Goal: Feedback & Contribution: Submit feedback/report problem

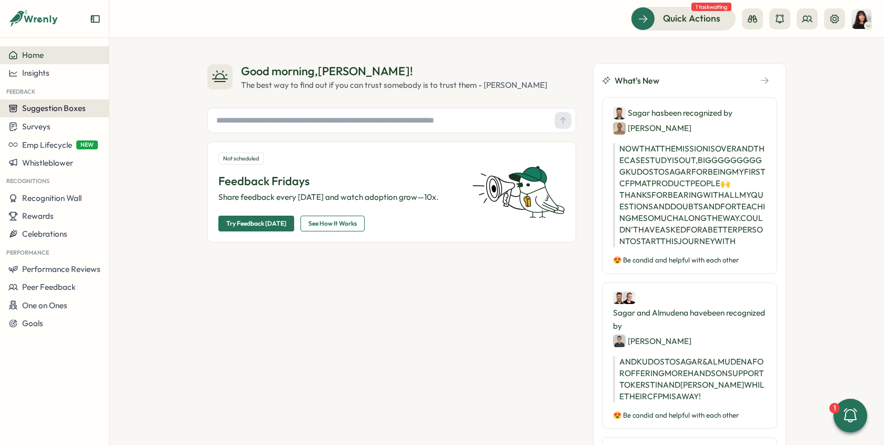
click at [57, 113] on span "Suggestion Boxes" at bounding box center [54, 108] width 64 height 10
click at [145, 88] on div "AMA Questions" at bounding box center [145, 89] width 67 height 12
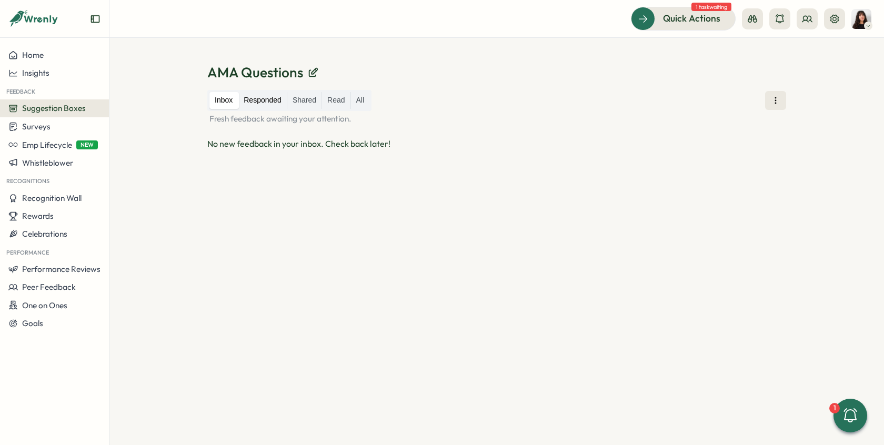
click at [265, 94] on label "Responded" at bounding box center [262, 100] width 48 height 17
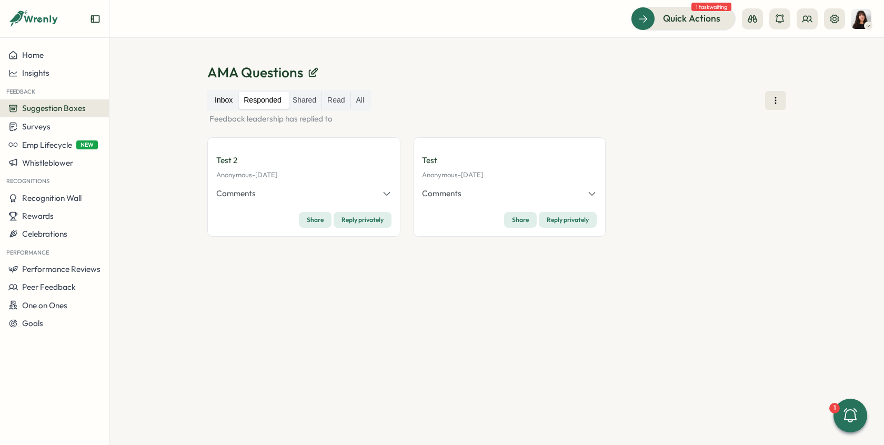
click at [231, 103] on label "Inbox" at bounding box center [223, 100] width 28 height 17
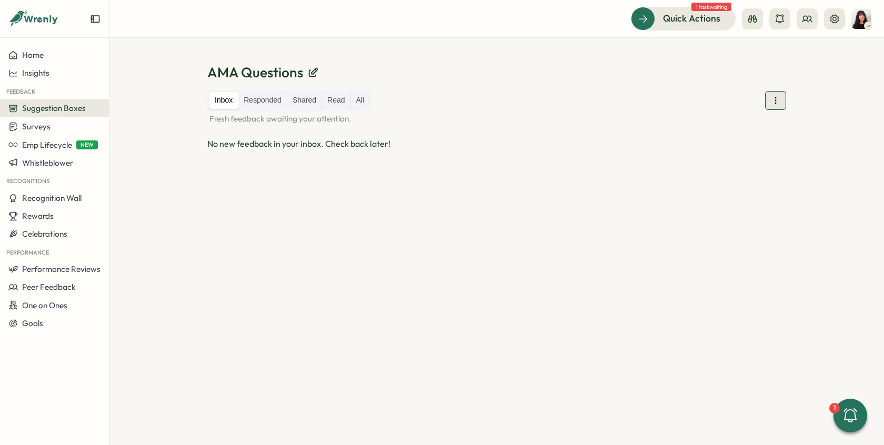
click at [778, 97] on icon at bounding box center [775, 100] width 11 height 11
click at [767, 136] on span "Public URL" at bounding box center [778, 133] width 38 height 12
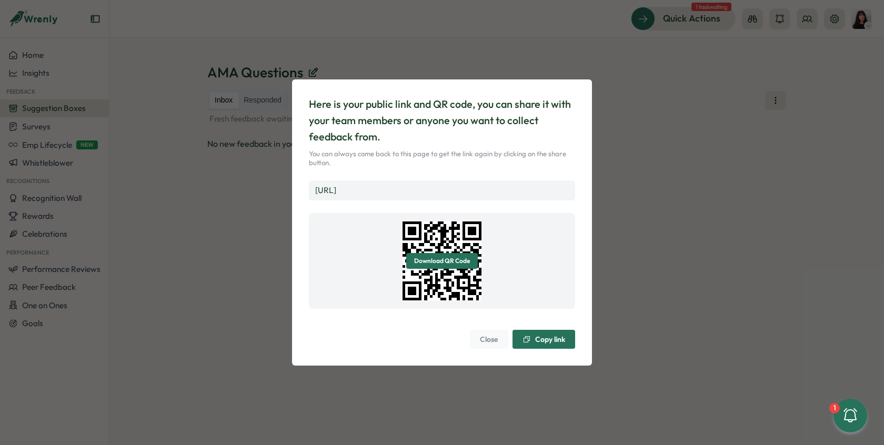
click at [539, 336] on span "Copy link" at bounding box center [550, 339] width 30 height 7
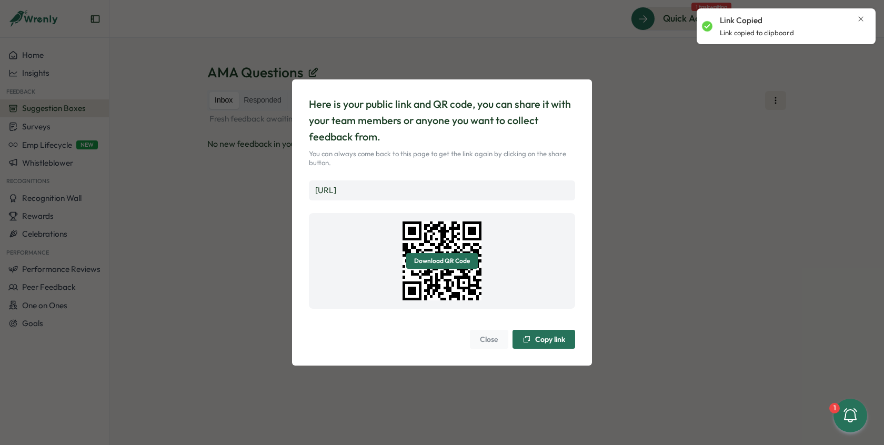
click at [691, 325] on div "Here is your public link and QR code, you can share it with your team members o…" at bounding box center [442, 222] width 884 height 445
click at [497, 340] on span "Close" at bounding box center [489, 340] width 18 height 18
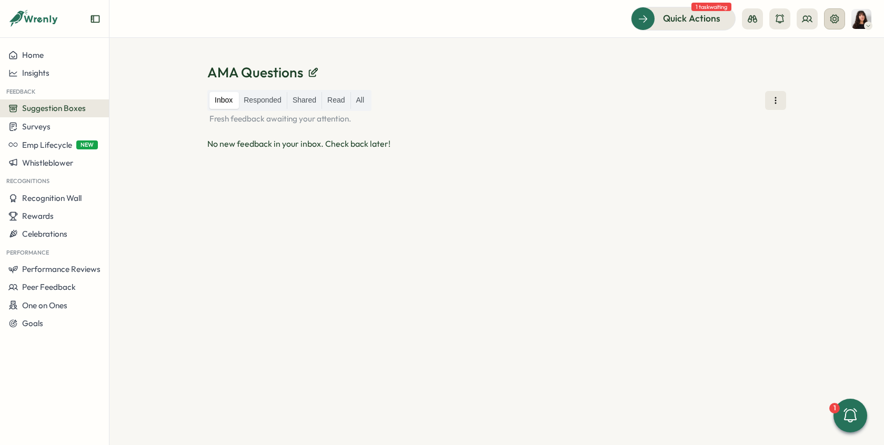
click at [842, 22] on button at bounding box center [834, 18] width 21 height 21
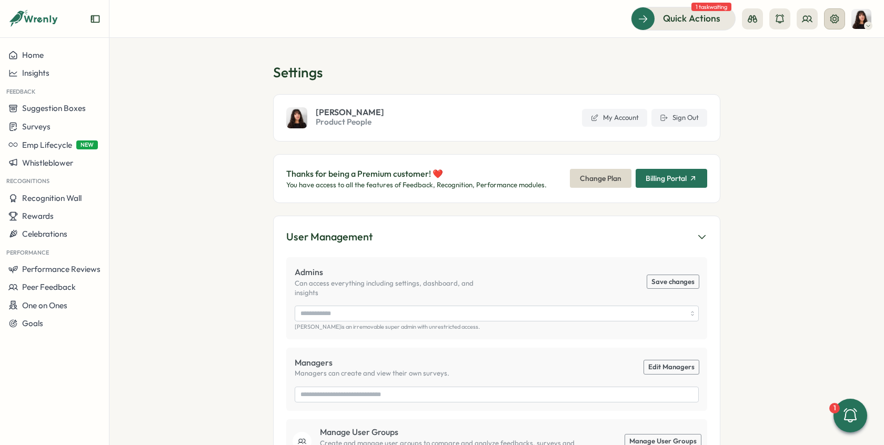
type input "**********"
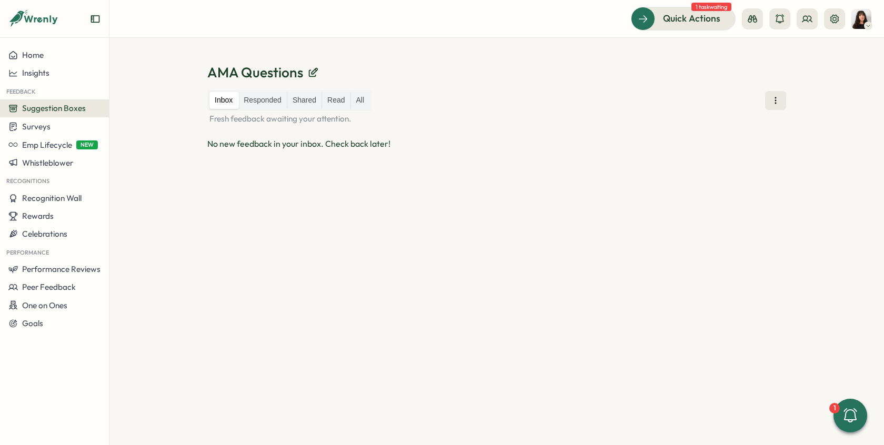
click at [93, 18] on icon "Expand sidebar" at bounding box center [95, 18] width 8 height 7
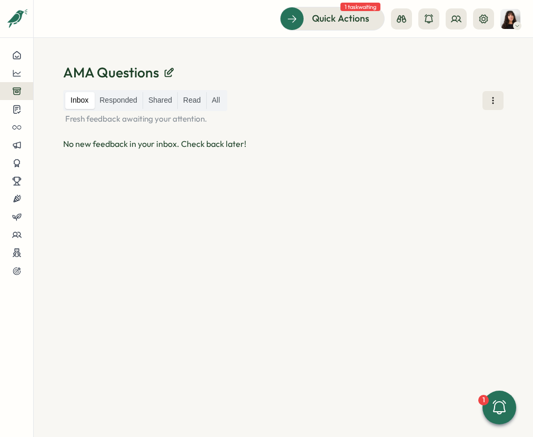
click at [492, 437] on div at bounding box center [266, 437] width 533 height 0
click at [484, 437] on div at bounding box center [266, 437] width 533 height 0
click at [492, 114] on p "Fresh feedback awaiting your attention." at bounding box center [283, 119] width 440 height 12
click at [490, 102] on icon at bounding box center [493, 100] width 11 height 11
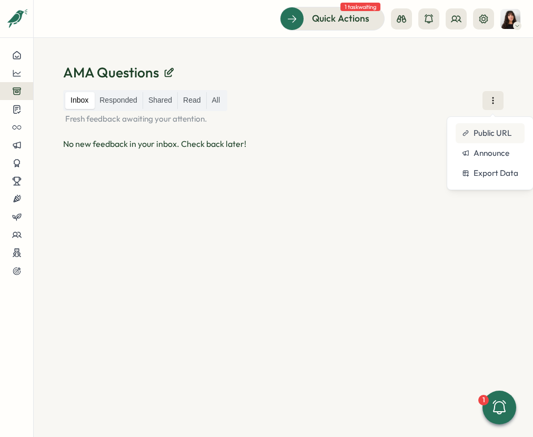
click at [486, 137] on span "Public URL" at bounding box center [493, 133] width 38 height 12
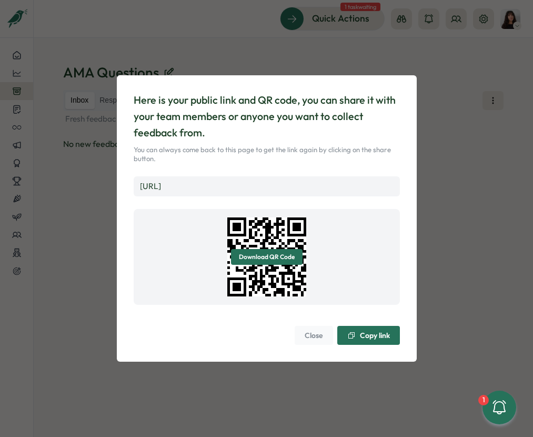
click at [366, 341] on span "Copy link" at bounding box center [368, 335] width 43 height 18
click at [308, 338] on span "Close" at bounding box center [314, 335] width 18 height 18
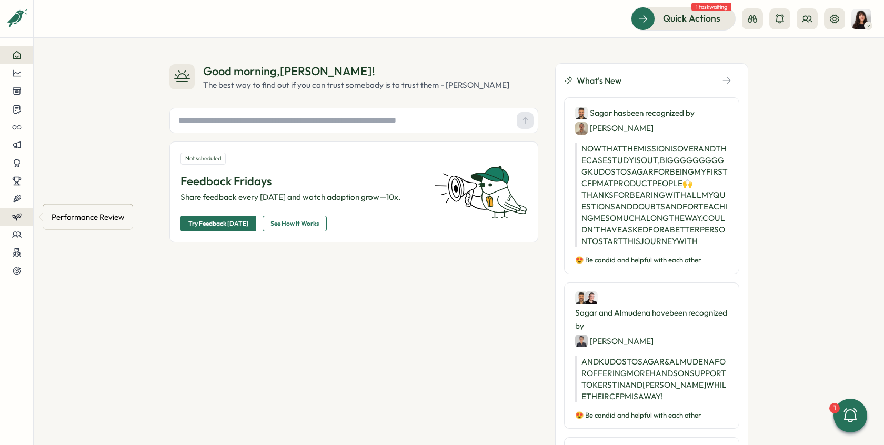
click at [16, 218] on icon at bounding box center [16, 216] width 9 height 9
click at [83, 198] on div "Reviews" at bounding box center [93, 197] width 82 height 12
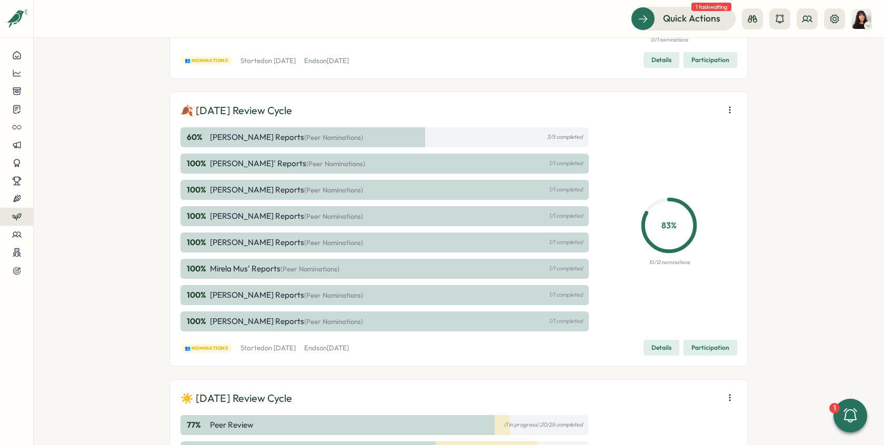
scroll to position [171, 0]
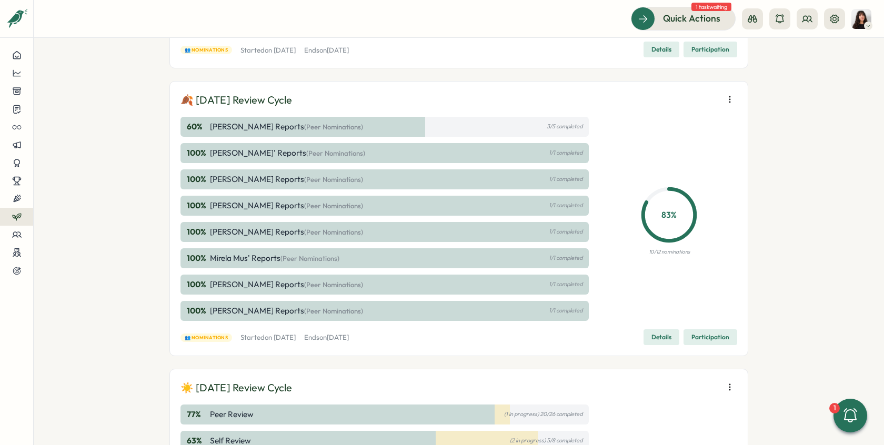
click at [708, 339] on span "Participation" at bounding box center [711, 337] width 38 height 15
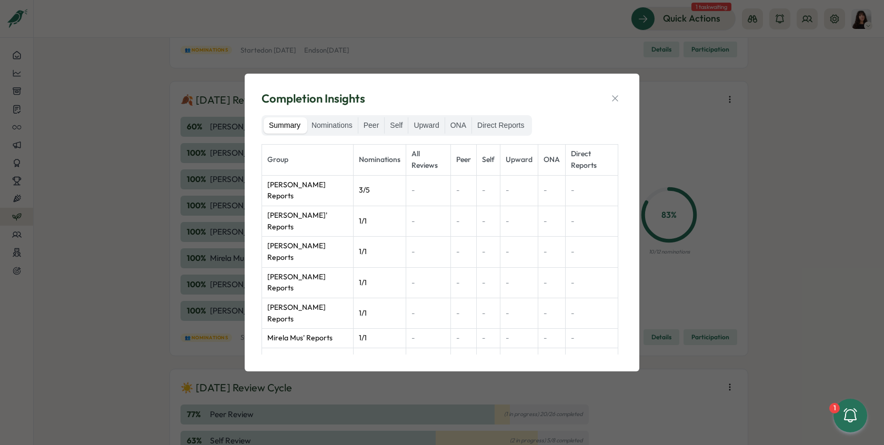
click at [610, 91] on div "Completion Insights Summary Nominations Peer Self Upward ONA Direct Reports Gro…" at bounding box center [441, 222] width 369 height 273
click at [613, 102] on icon "button" at bounding box center [615, 98] width 11 height 11
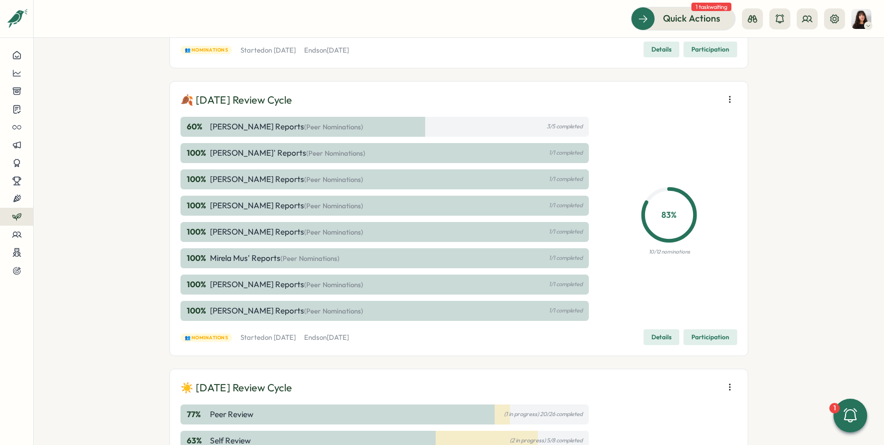
click at [652, 338] on span "Details" at bounding box center [662, 337] width 20 height 15
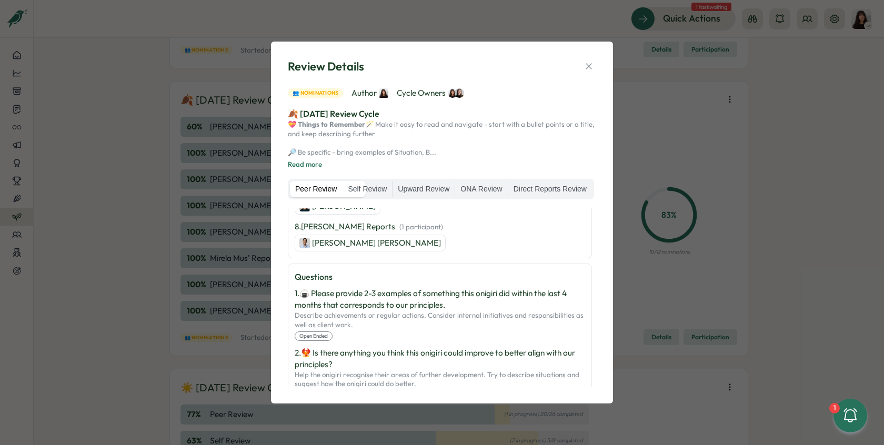
scroll to position [530, 0]
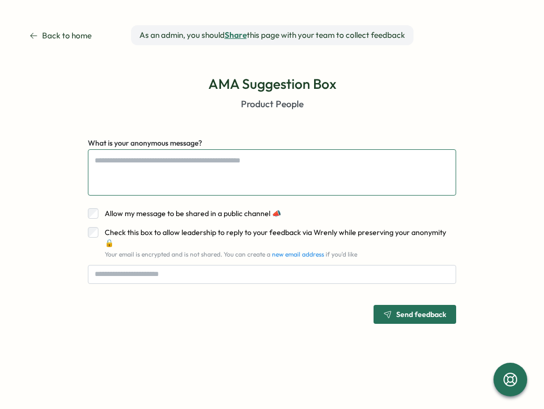
type textarea "*"
click at [246, 168] on textarea "What is your anonymous message?" at bounding box center [272, 172] width 368 height 46
type textarea "*"
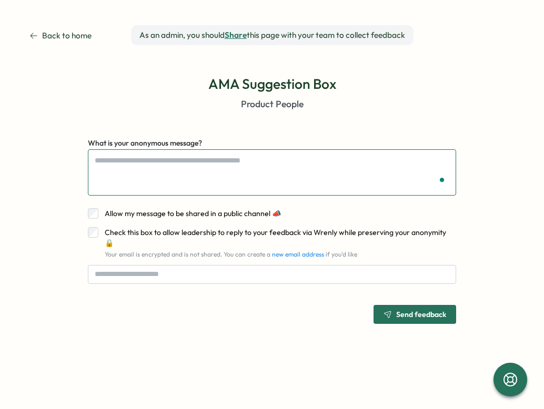
type textarea "*"
type textarea "**"
type textarea "*"
type textarea "***"
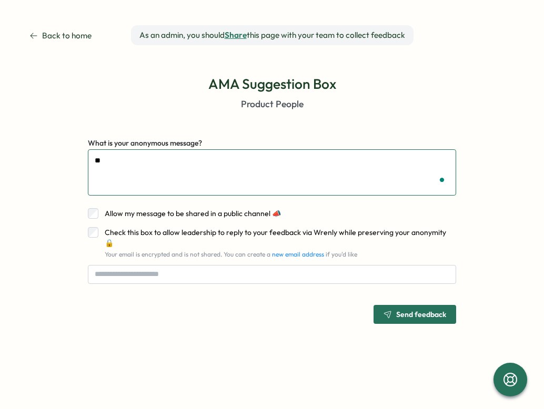
type textarea "*"
type textarea "****"
type textarea "*"
type textarea "****"
type textarea "*"
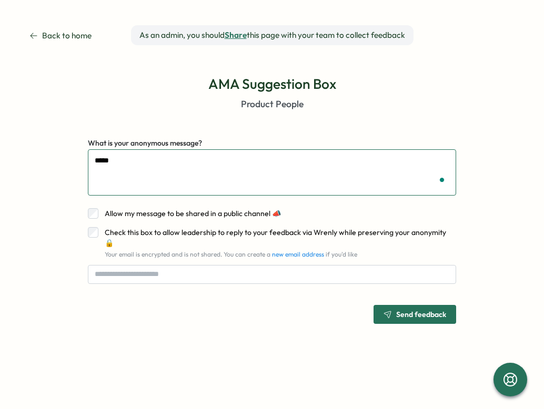
type textarea "******"
type textarea "*"
type textarea "******"
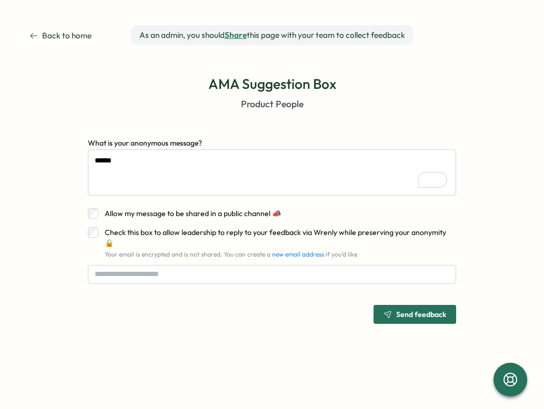
click at [232, 215] on span "Allow my message to be shared in a public channel 📣" at bounding box center [193, 213] width 176 height 9
click at [153, 238] on div "Check this box to allow leadership to reply to your feedback via Wrenly while p…" at bounding box center [277, 242] width 358 height 31
click at [145, 231] on span "Check this box to allow leadership to reply to your feedback via Wrenly while p…" at bounding box center [276, 238] width 342 height 20
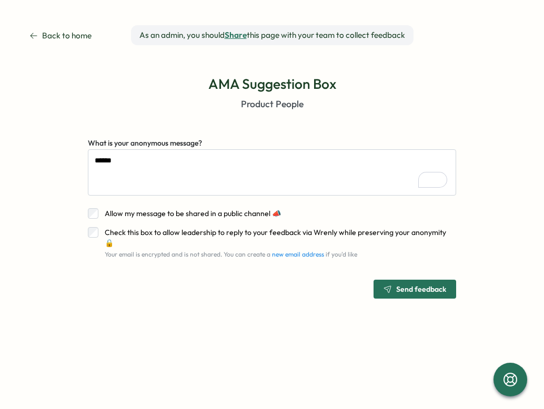
click at [403, 286] on span "Send feedback" at bounding box center [421, 289] width 50 height 7
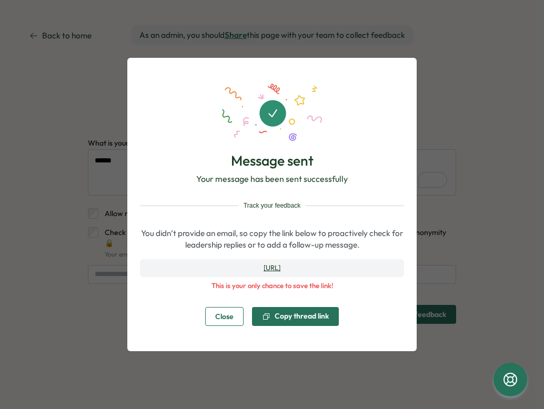
type textarea "*"
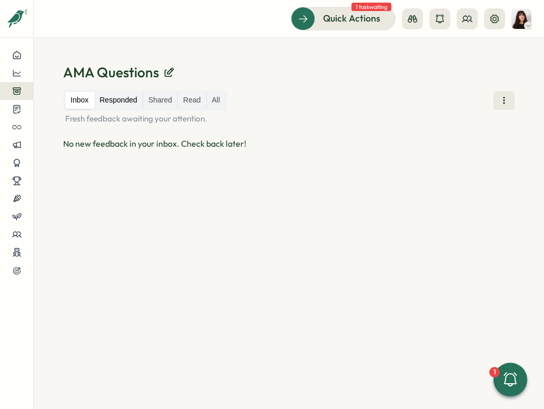
click at [118, 104] on label "Responded" at bounding box center [118, 100] width 48 height 17
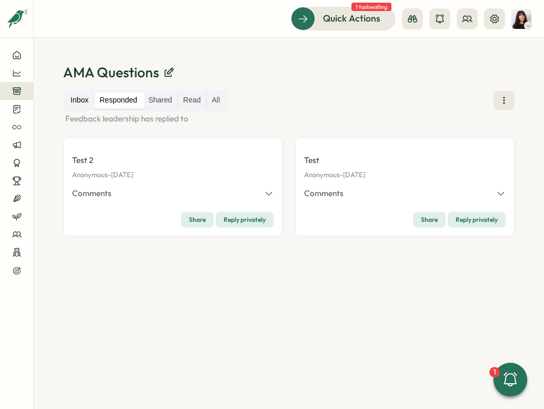
click at [81, 102] on label "Inbox" at bounding box center [79, 100] width 28 height 17
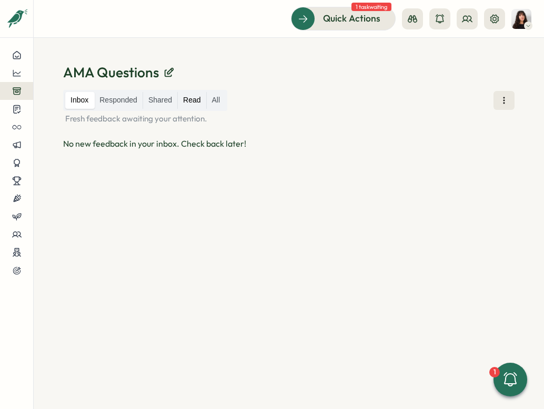
click at [198, 99] on label "Read" at bounding box center [192, 100] width 28 height 17
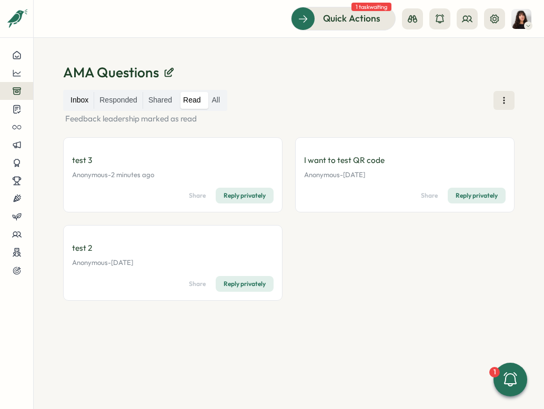
click at [83, 102] on label "Inbox" at bounding box center [79, 100] width 28 height 17
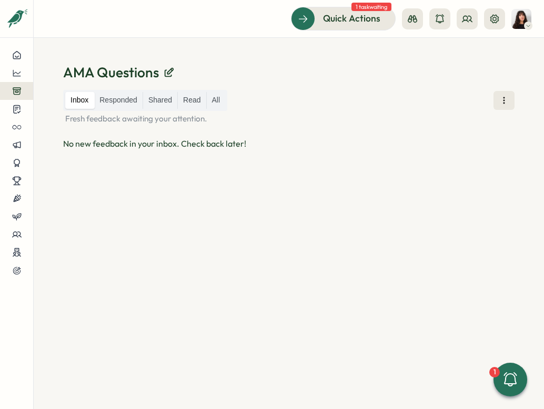
click at [377, 223] on div "Inbox Responded Shared Read All Fresh feedback awaiting your attention. No new …" at bounding box center [289, 237] width 452 height 294
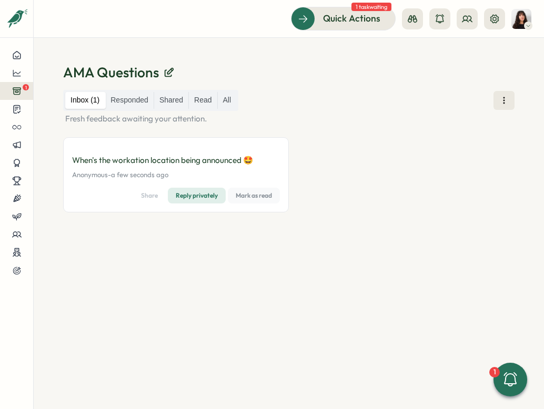
click at [255, 196] on span "Mark as read" at bounding box center [254, 195] width 36 height 15
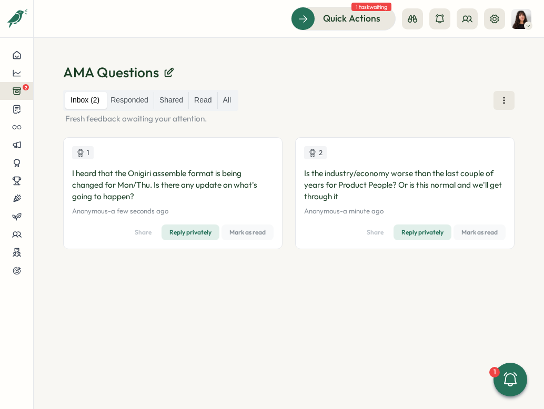
click at [245, 234] on span "Mark as read" at bounding box center [247, 232] width 36 height 15
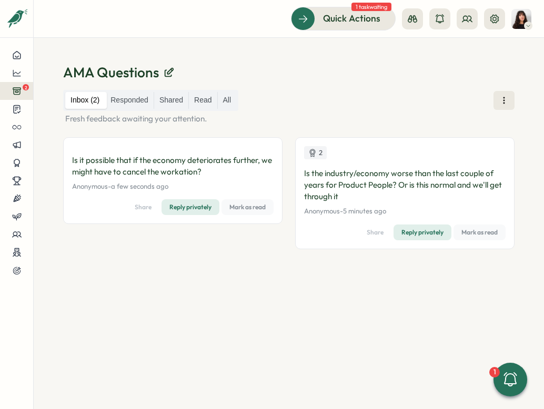
click at [327, 128] on div "Inbox (2) Responded Shared Read All Fresh feedback awaiting your attention. Is …" at bounding box center [289, 237] width 452 height 294
click at [478, 238] on span "Mark as read" at bounding box center [480, 232] width 36 height 15
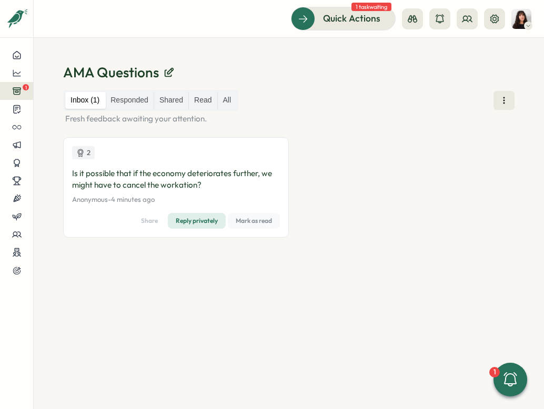
click at [256, 223] on span "Mark as read" at bounding box center [254, 221] width 36 height 15
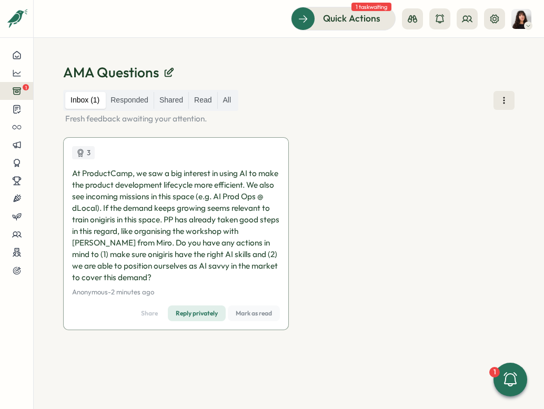
click at [419, 174] on div "3 At ProductCamp, we saw a big interest in using AI to make the product develop…" at bounding box center [289, 240] width 452 height 206
click at [262, 316] on span "Mark as read" at bounding box center [254, 313] width 36 height 15
